Goal: Find specific page/section

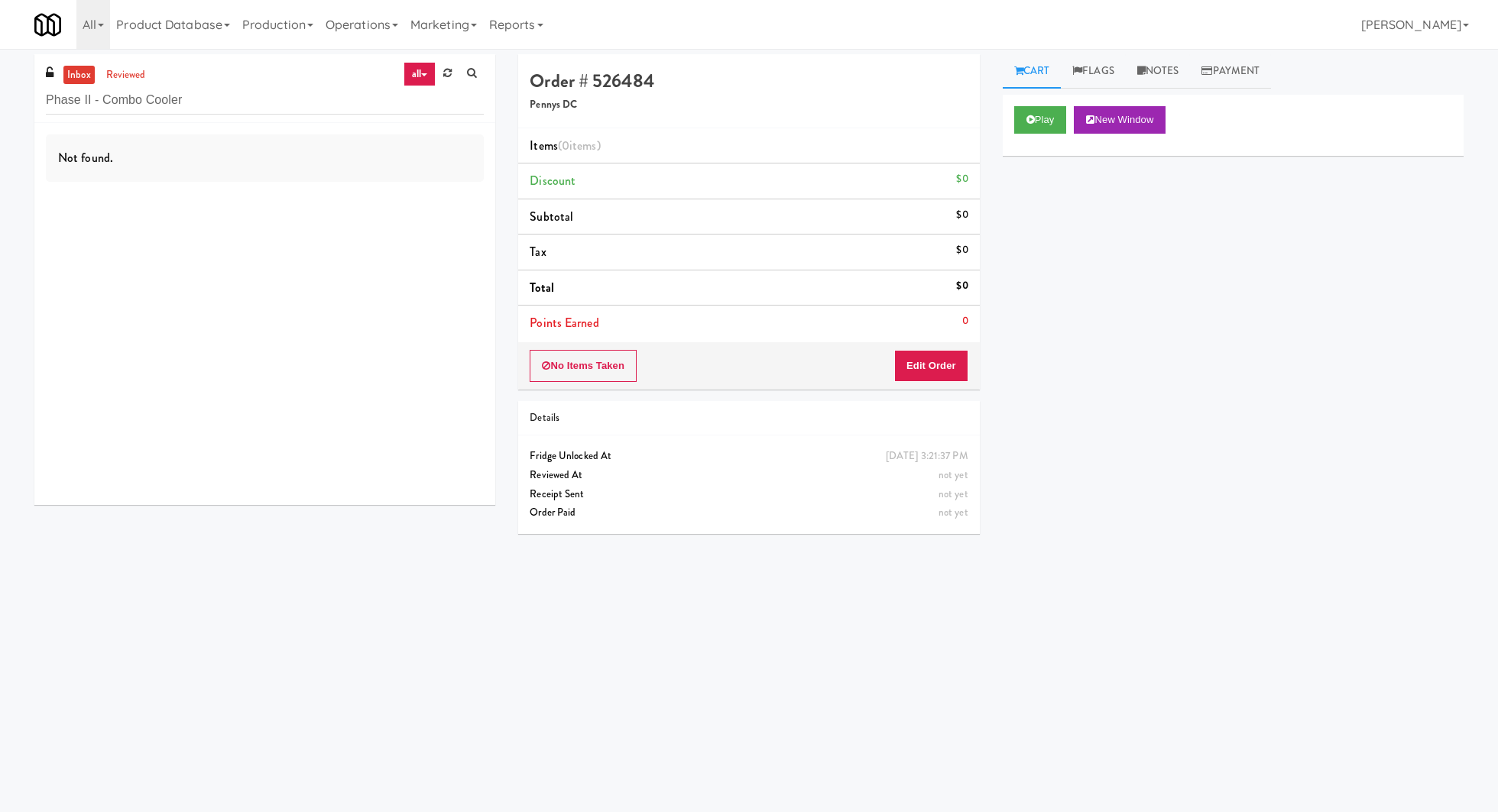
scroll to position [1, 0]
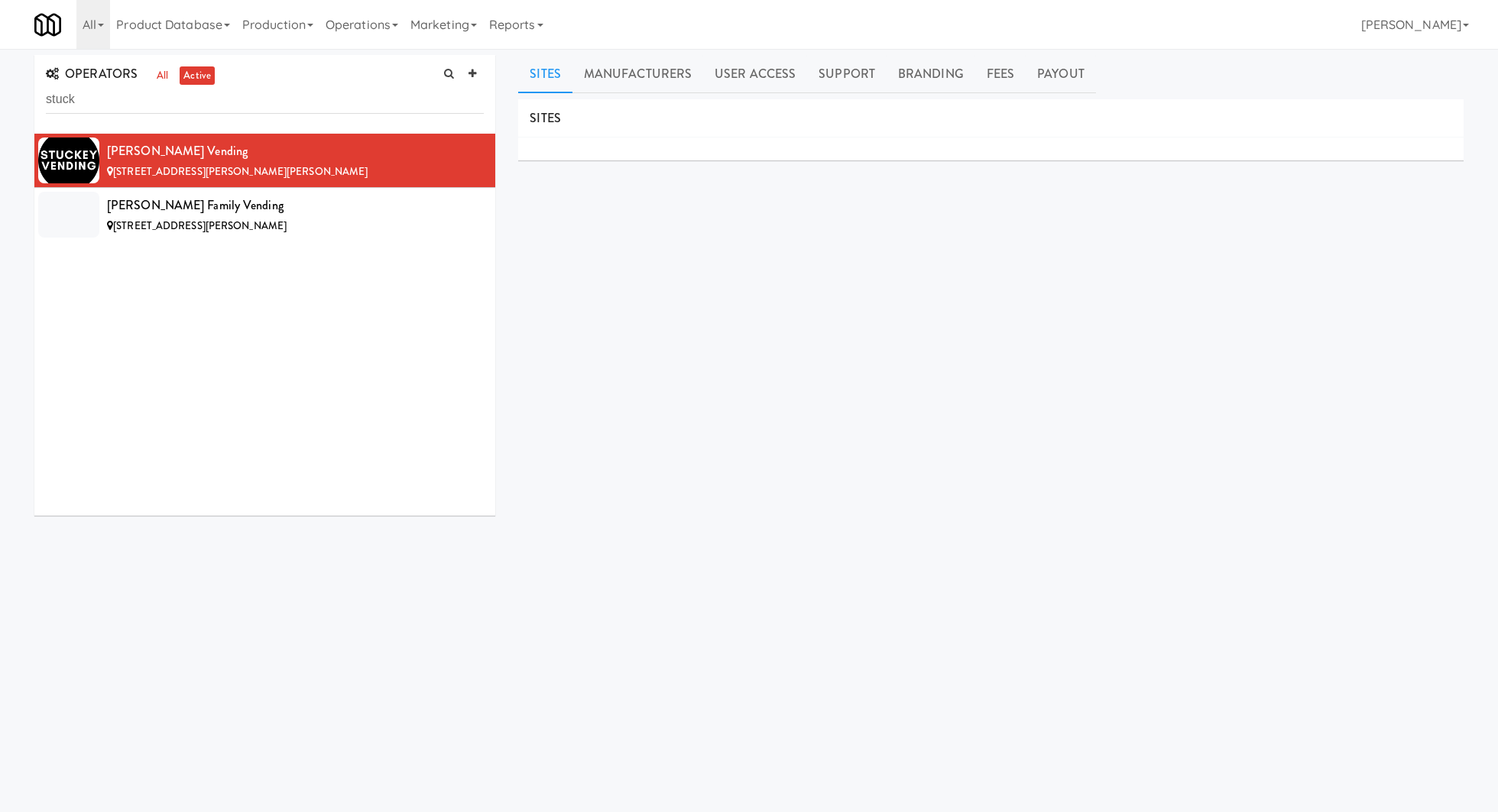
scroll to position [2, 0]
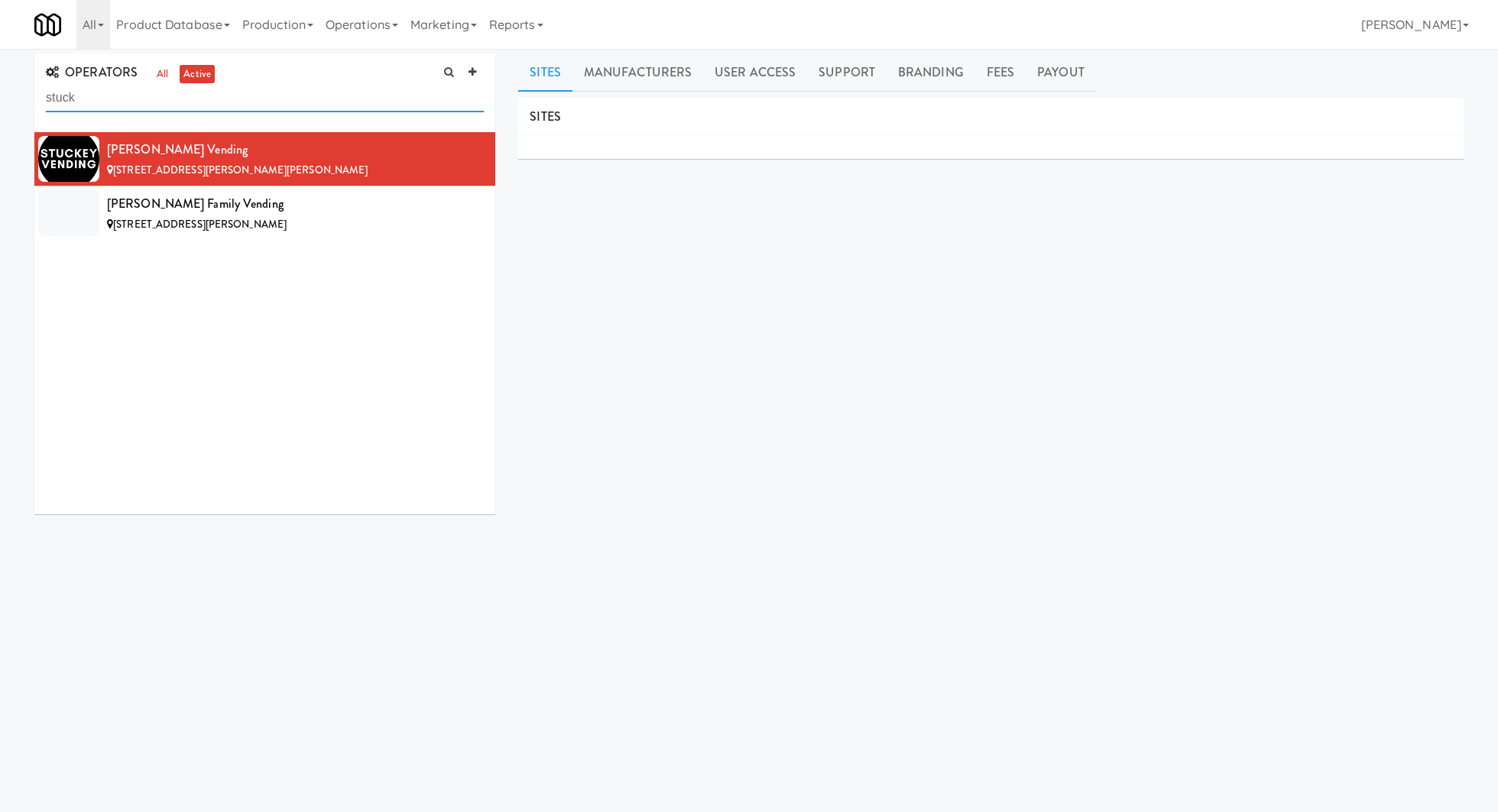
click at [156, 87] on input "stuck" at bounding box center [265, 98] width 438 height 28
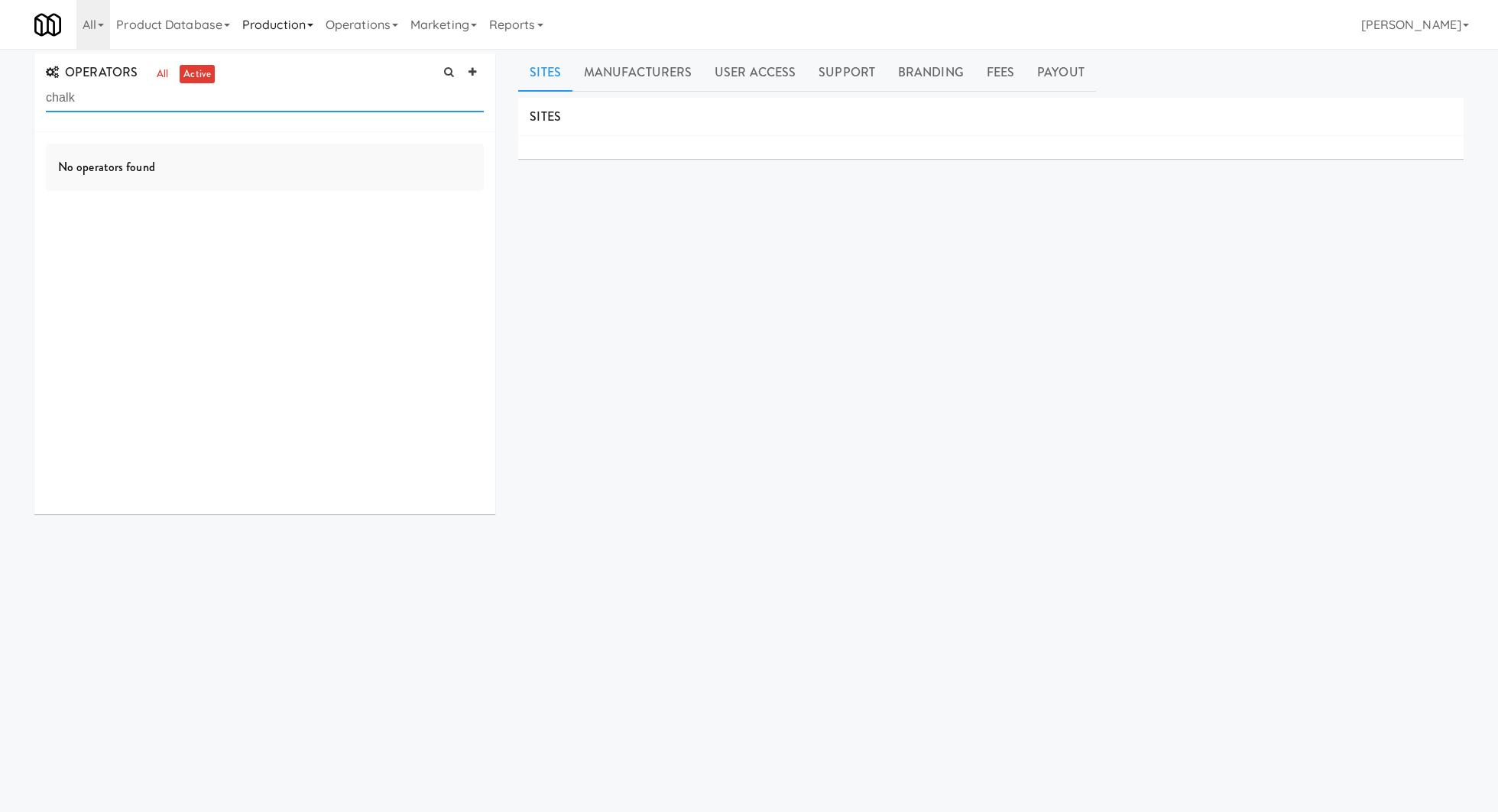
type input "chalk"
